Goal: Check status

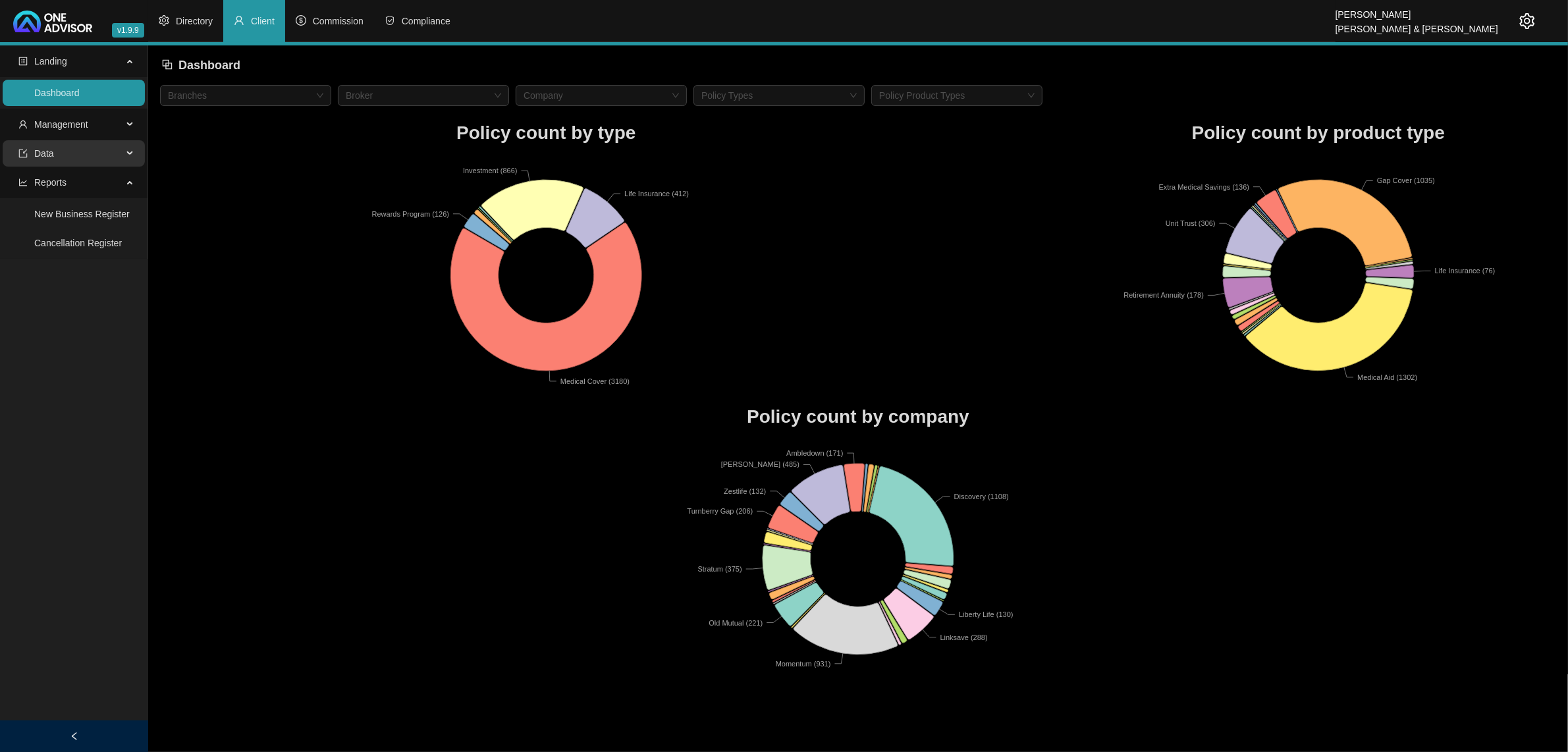
click at [83, 149] on span "Data" at bounding box center [70, 154] width 104 height 27
click at [77, 129] on span "Management" at bounding box center [61, 124] width 54 height 11
click at [43, 159] on link "Clients" at bounding box center [48, 156] width 28 height 11
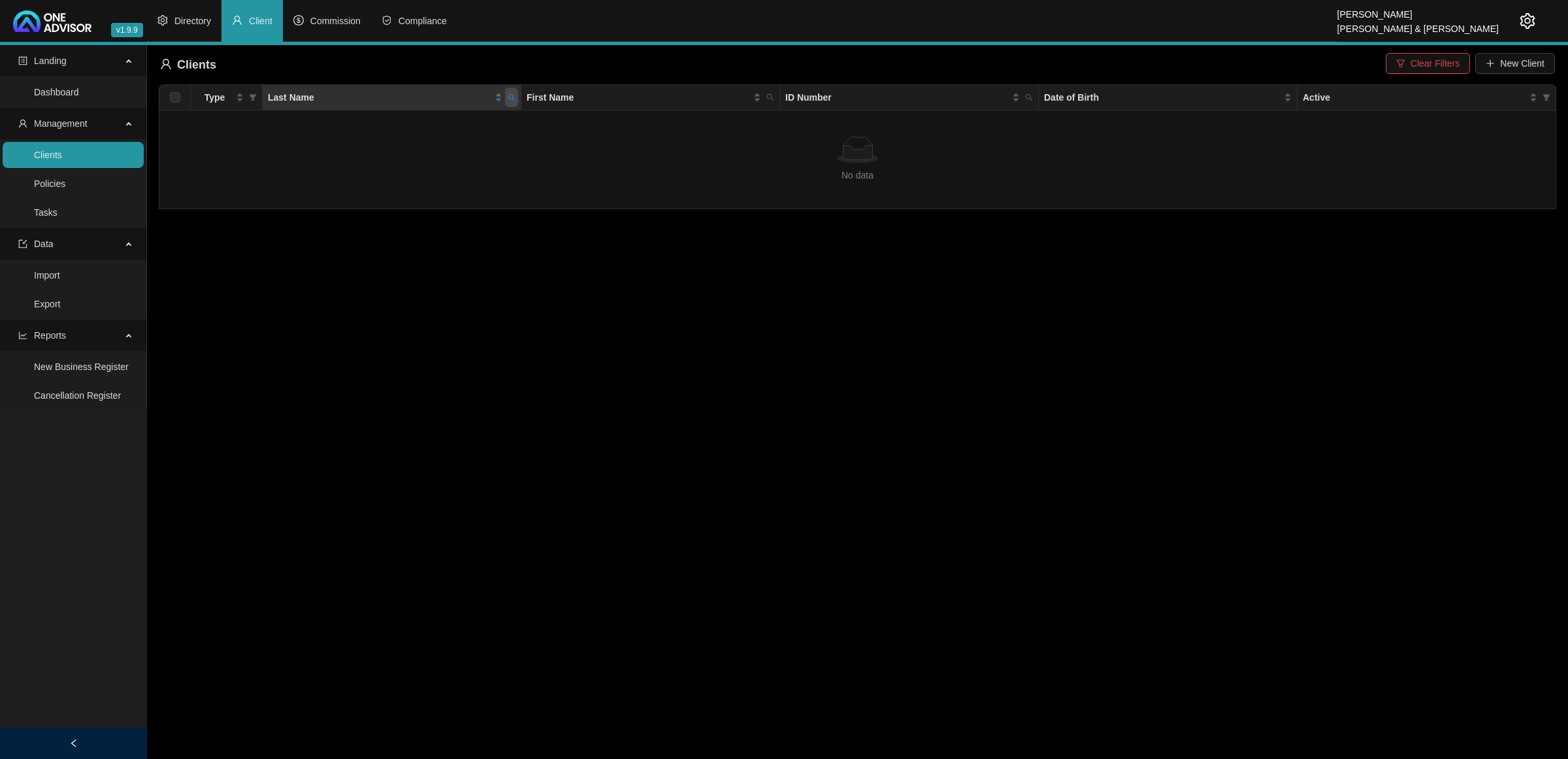
click at [509, 103] on span at bounding box center [512, 98] width 13 height 20
type input "[PERSON_NAME]"
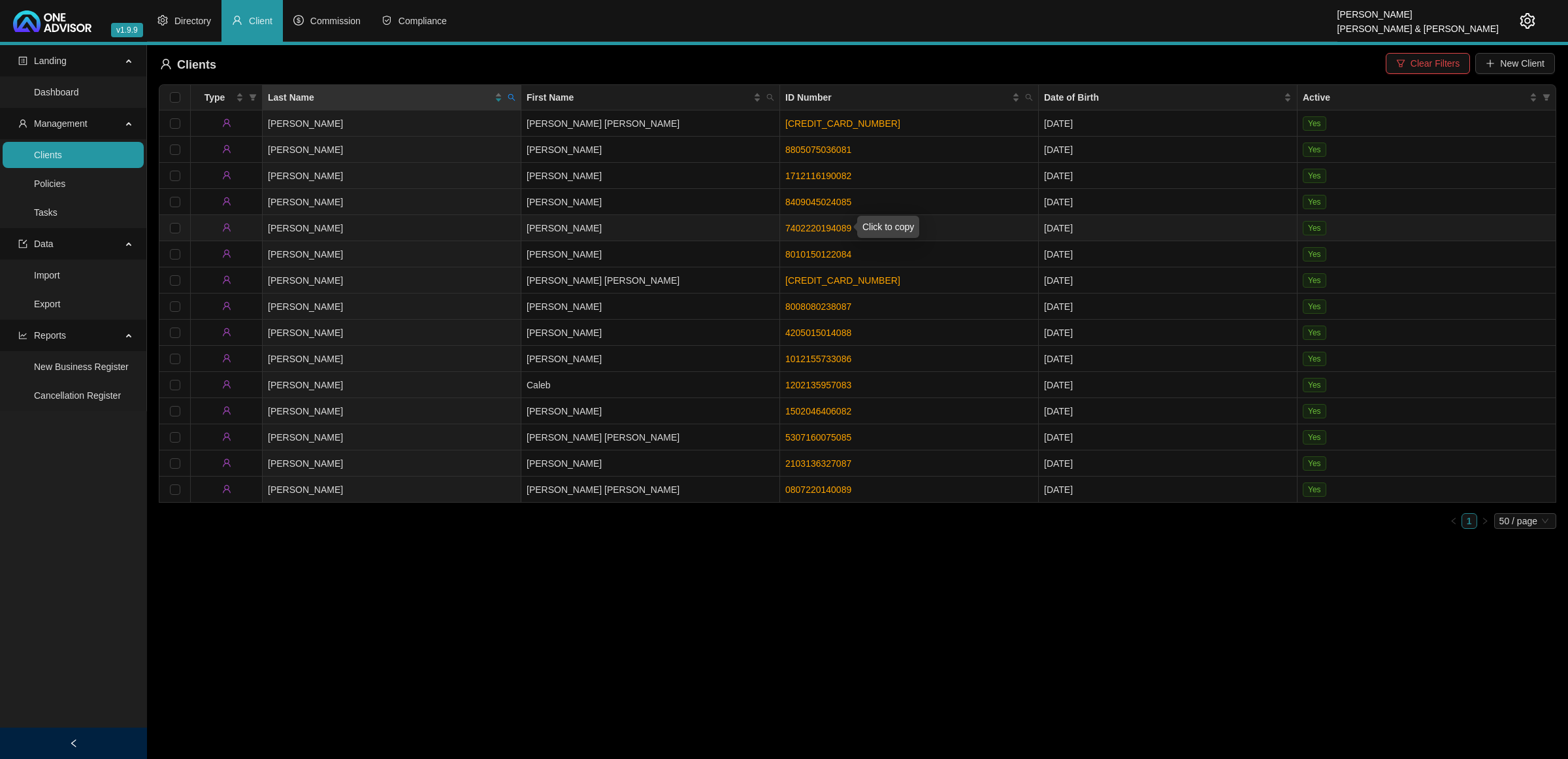
click at [805, 230] on link "7402220194089" at bounding box center [818, 228] width 66 height 11
click at [438, 230] on td "[PERSON_NAME]" at bounding box center [392, 228] width 258 height 27
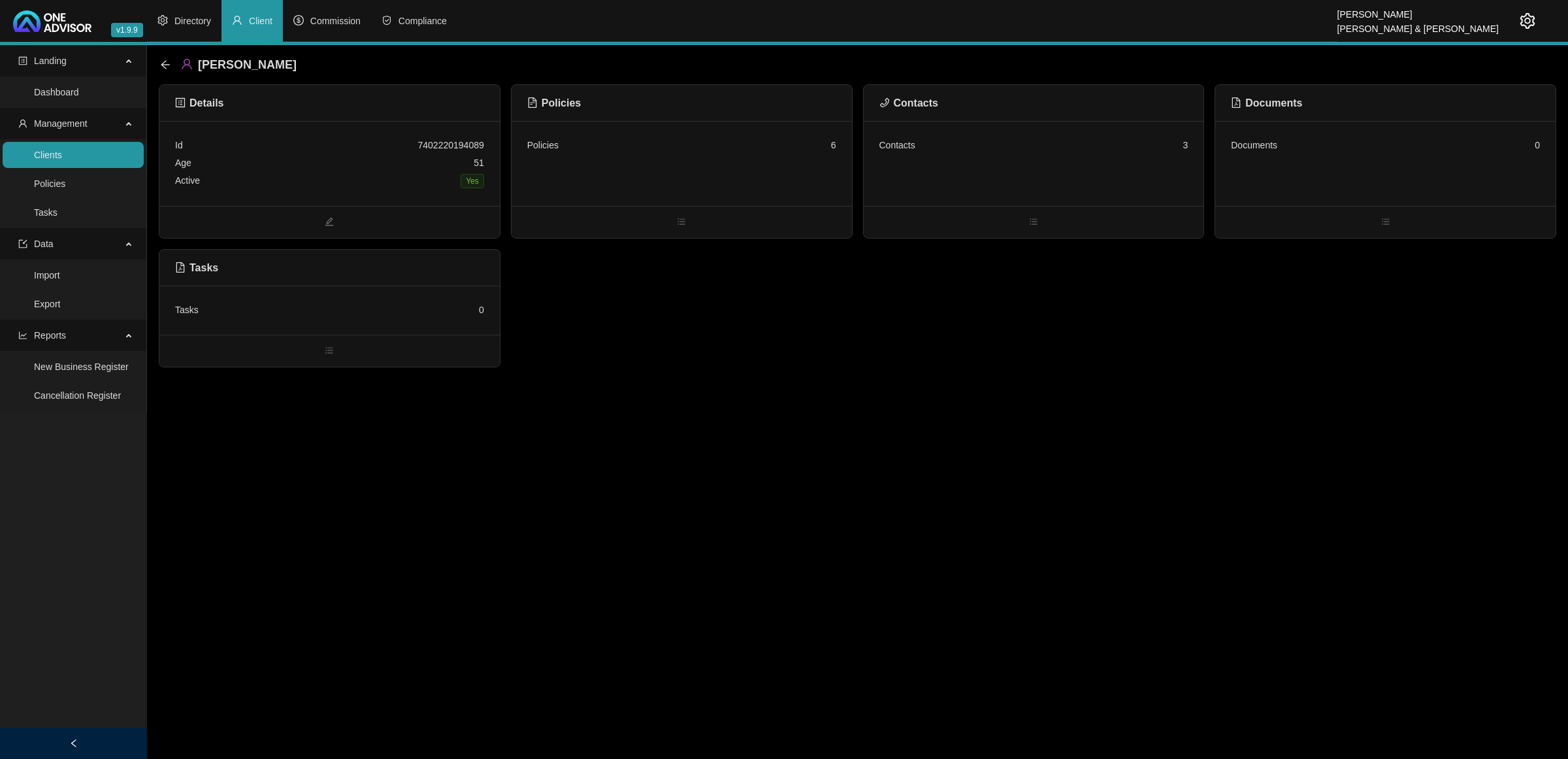
click at [1017, 180] on div "Contacts 3" at bounding box center [1034, 163] width 340 height 85
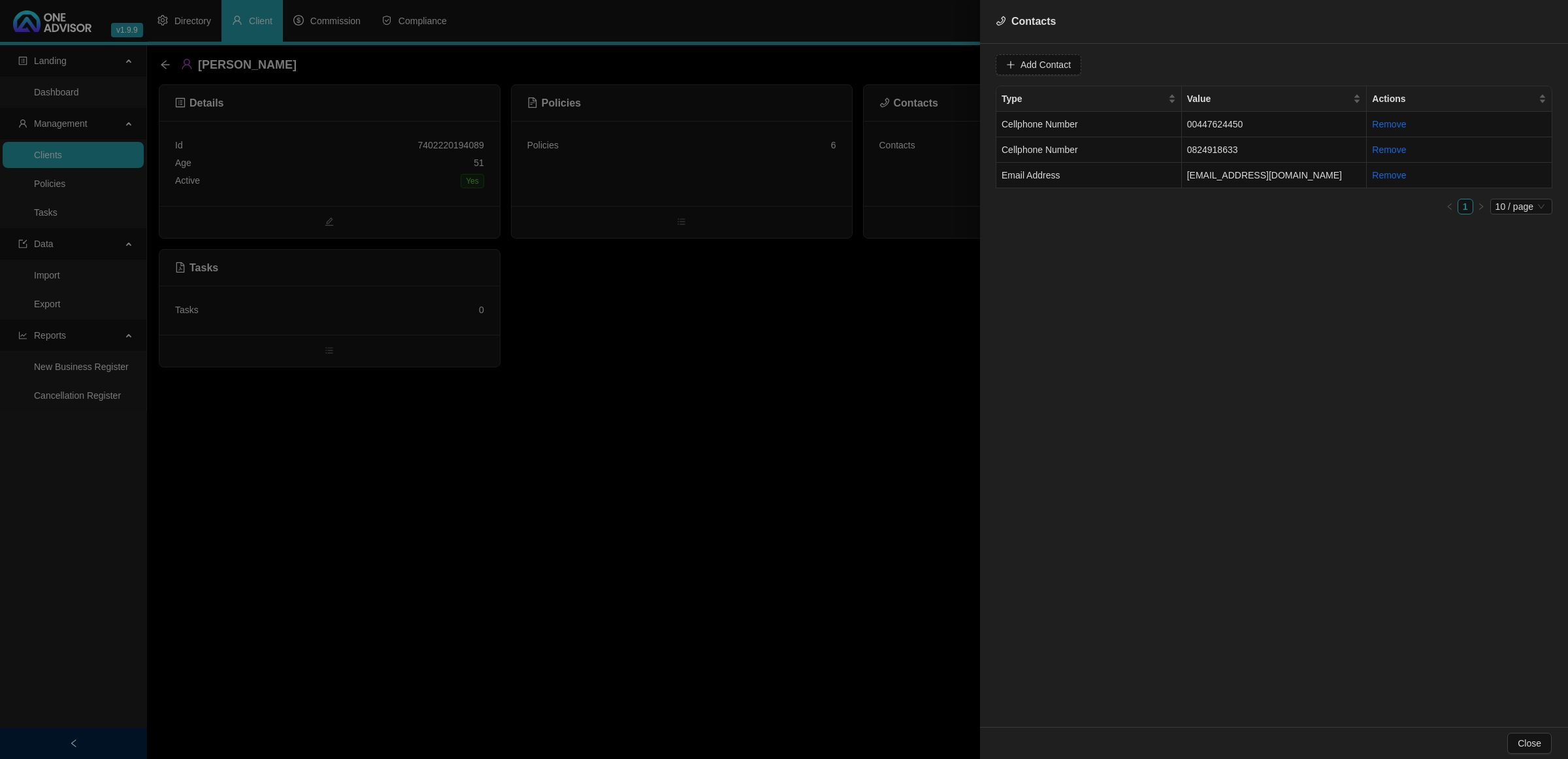
drag, startPoint x: 703, startPoint y: 336, endPoint x: 493, endPoint y: 216, distance: 241.9
click at [700, 336] on div at bounding box center [784, 380] width 1568 height 759
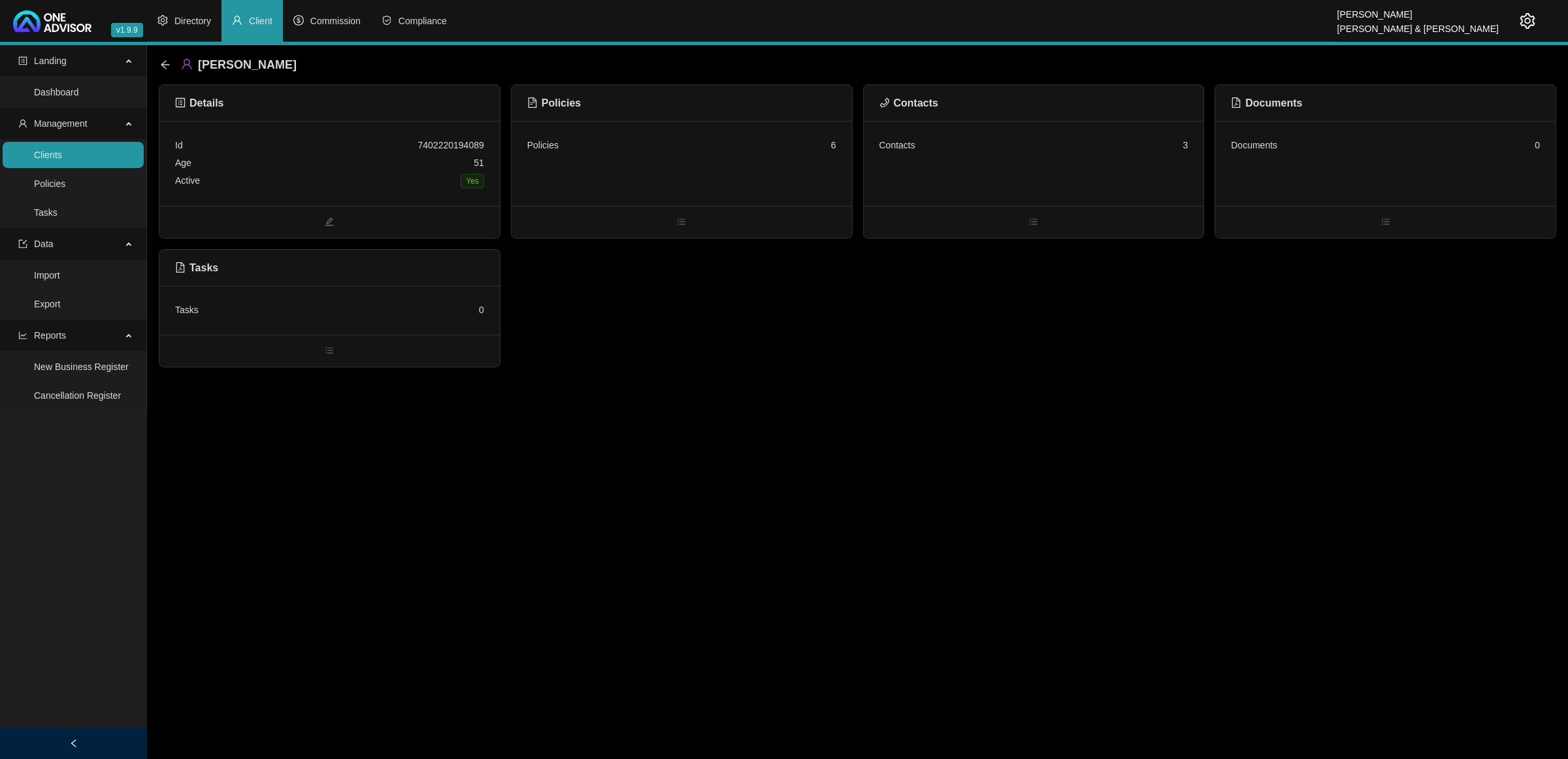
click at [746, 190] on div "Policies 6" at bounding box center [682, 163] width 340 height 85
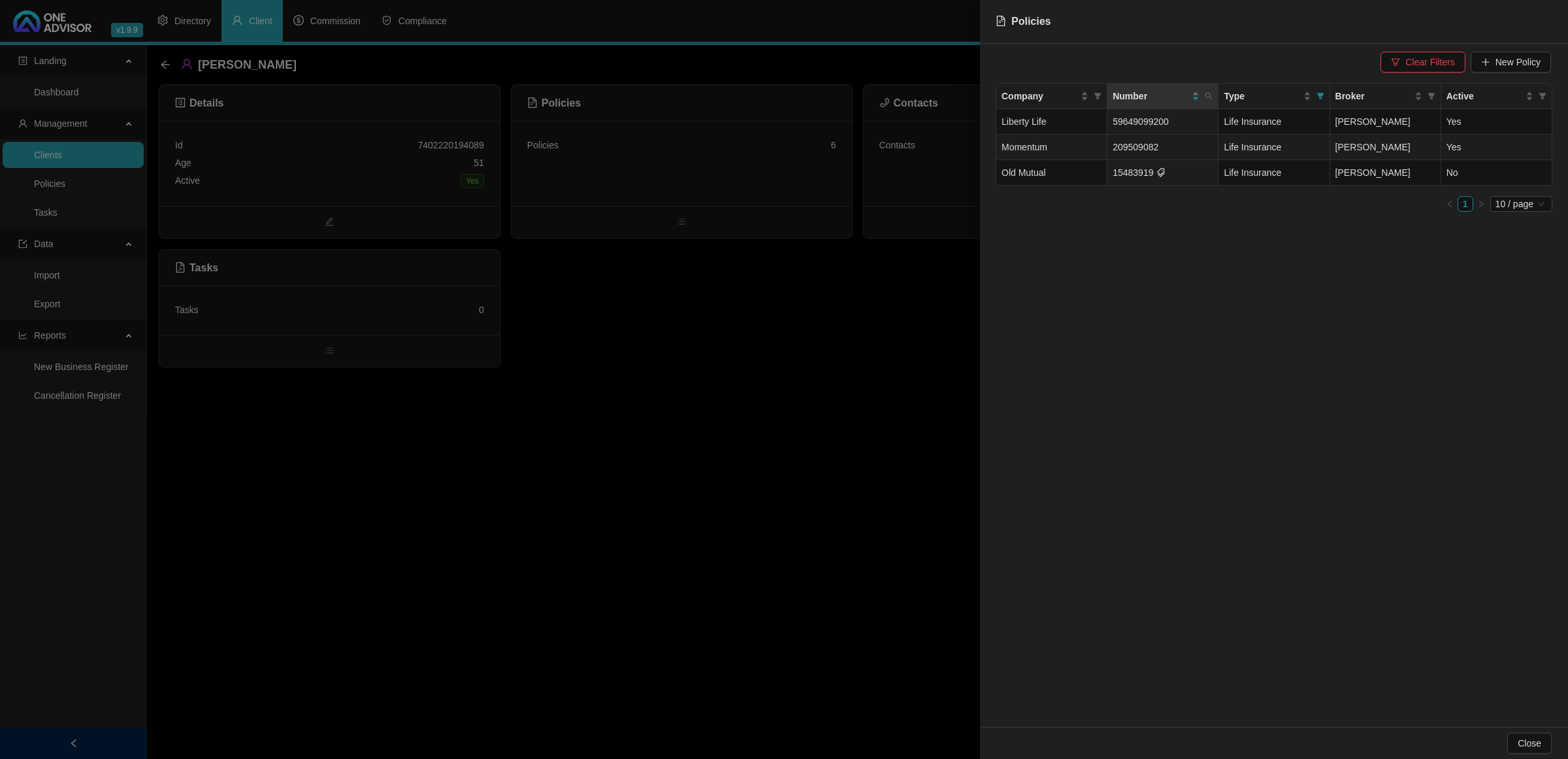
click at [1170, 152] on td "209509082" at bounding box center [1163, 147] width 111 height 26
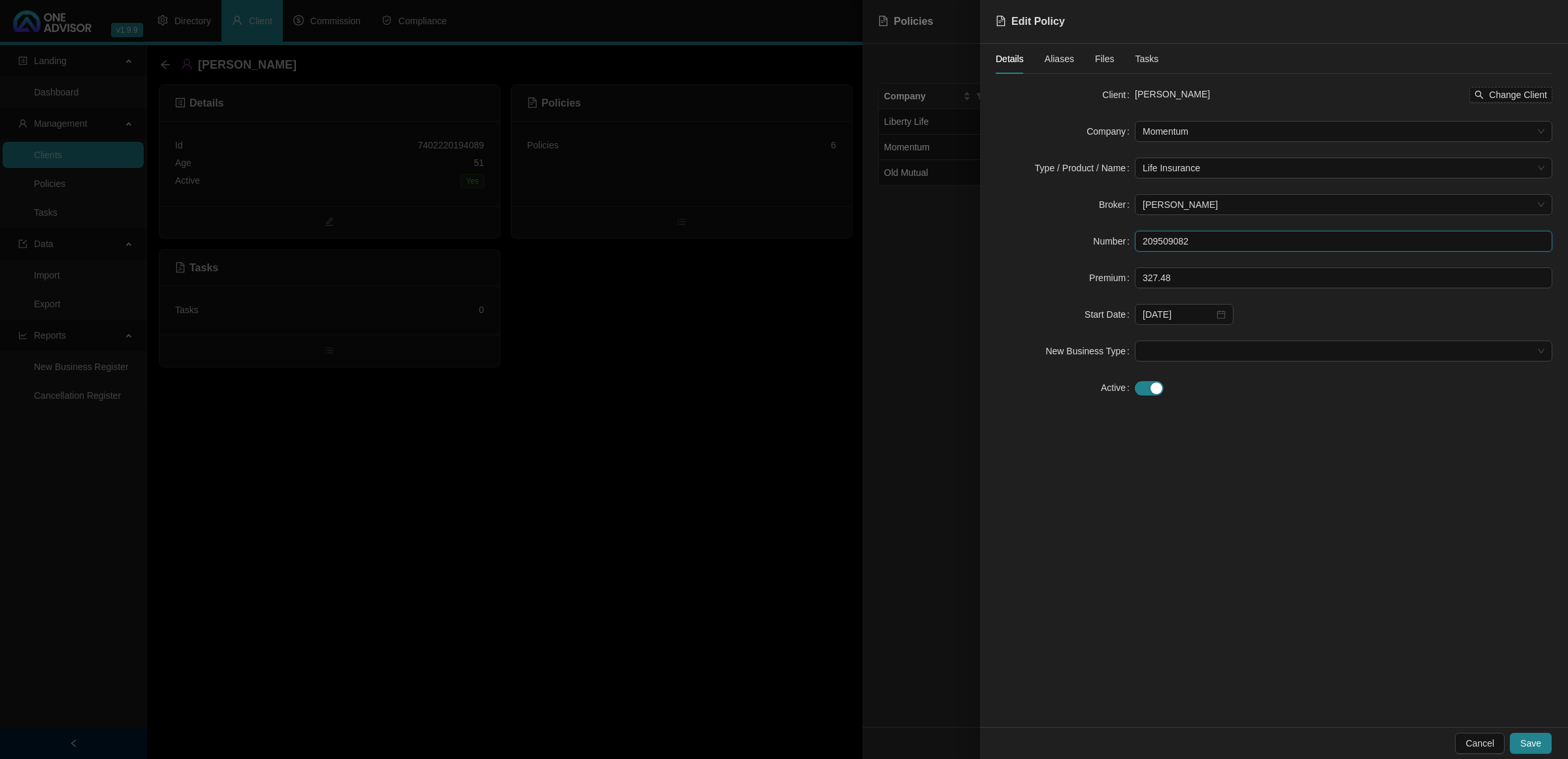
drag, startPoint x: 1192, startPoint y: 243, endPoint x: 1070, endPoint y: 235, distance: 122.3
click at [1070, 235] on div "Number 209509082" at bounding box center [1274, 240] width 557 height 21
click at [595, 378] on div at bounding box center [784, 380] width 1568 height 759
